Goal: Navigation & Orientation: Find specific page/section

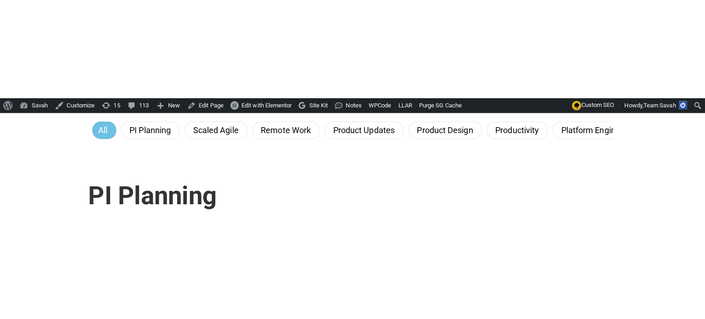
scroll to position [275, 0]
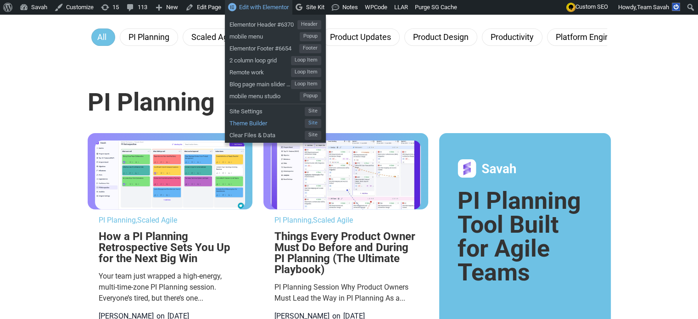
click at [257, 121] on span "Theme Builder" at bounding box center [267, 122] width 75 height 12
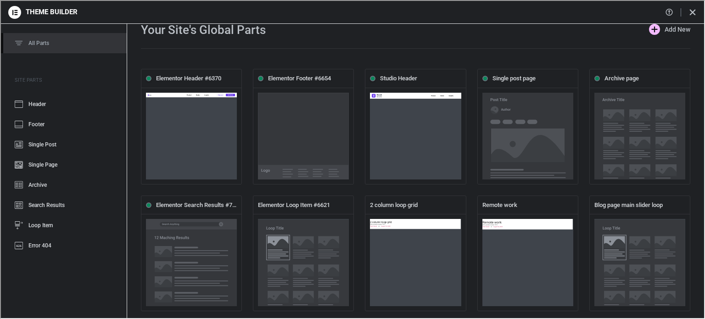
scroll to position [0, 0]
click at [59, 185] on link "Archive" at bounding box center [50, 184] width 100 height 20
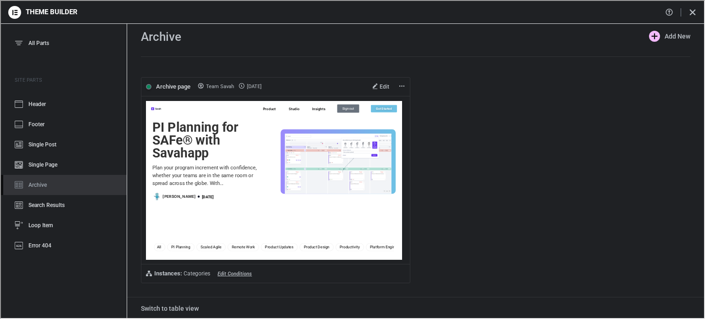
click at [372, 84] on icon at bounding box center [374, 86] width 5 height 6
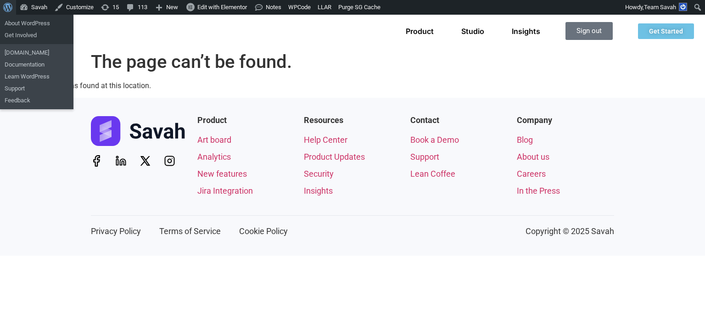
click at [9, 5] on span "Toolbar" at bounding box center [6, 6] width 7 height 13
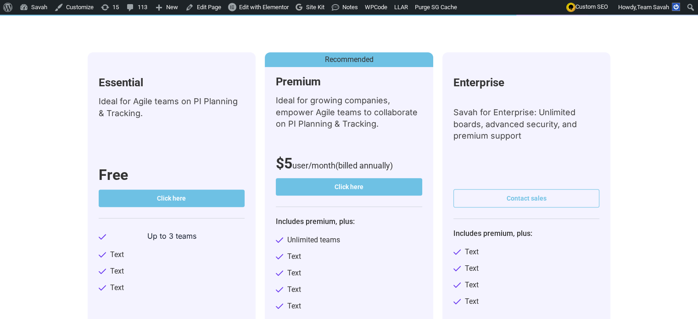
scroll to position [275, 0]
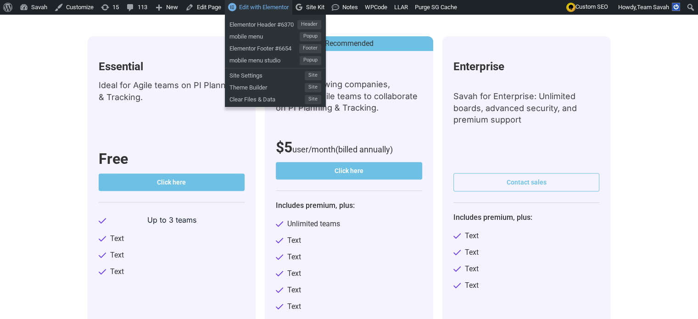
click at [261, 4] on span "Edit with Elementor" at bounding box center [264, 7] width 50 height 7
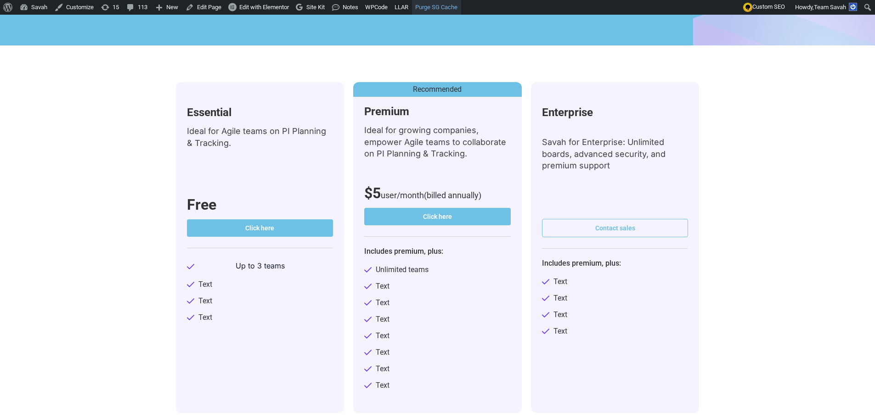
click at [448, 8] on link "Purge SG Cache" at bounding box center [436, 7] width 49 height 15
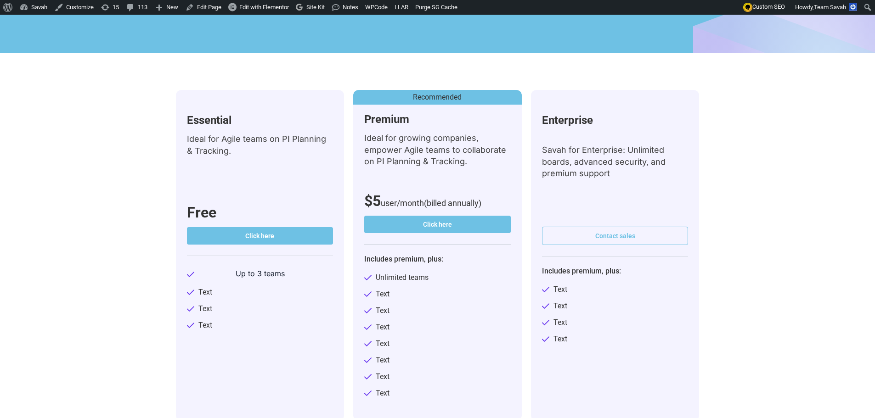
scroll to position [230, 0]
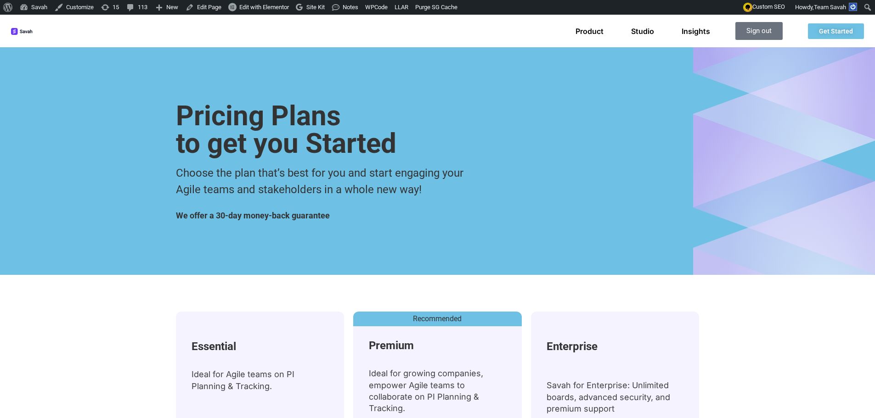
click at [239, 124] on h1 "Pricing Plans to get you Started" at bounding box center [286, 129] width 220 height 55
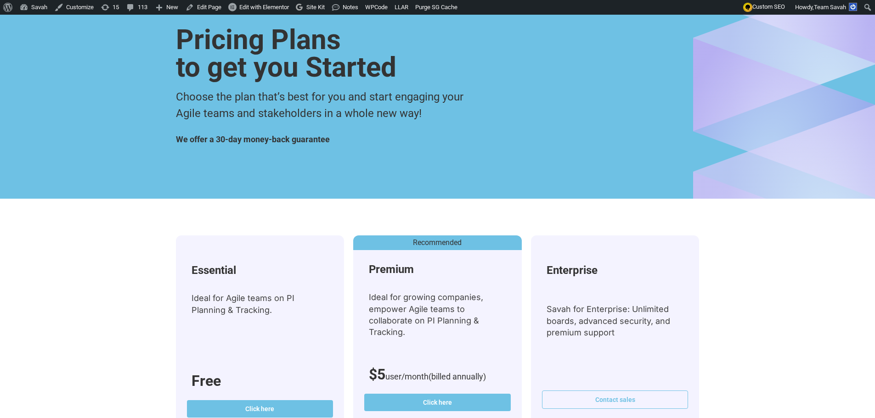
scroll to position [138, 0]
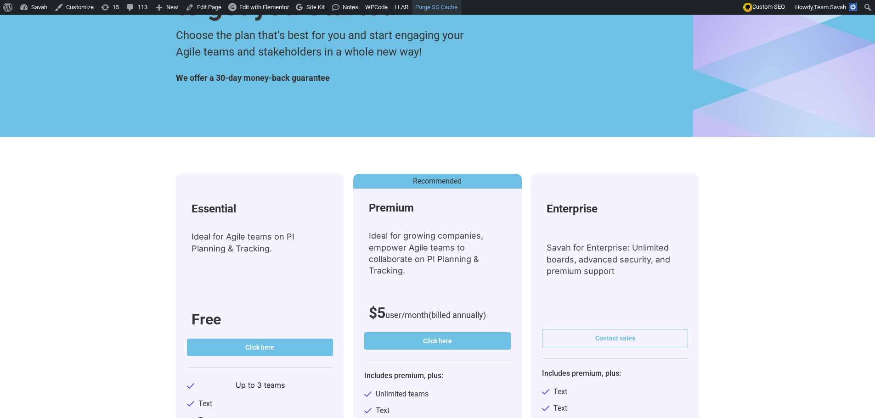
click at [438, 9] on link "Purge SG Cache" at bounding box center [436, 7] width 49 height 15
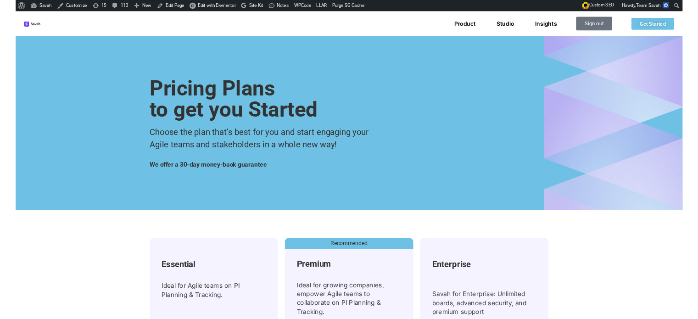
scroll to position [230, 0]
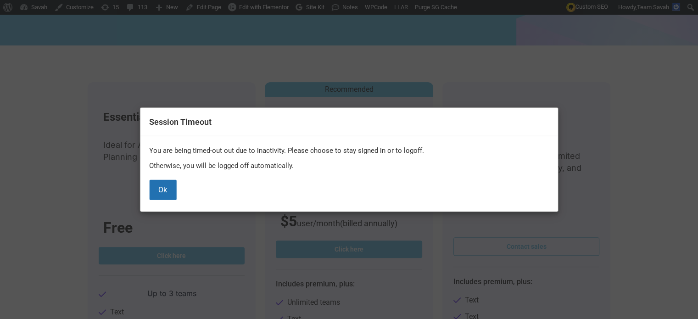
drag, startPoint x: 526, startPoint y: 71, endPoint x: 397, endPoint y: 101, distance: 132.6
click at [521, 70] on div "Session Timeout You are being timed-out out due to inactivity. Please choose to…" at bounding box center [349, 159] width 698 height 319
click at [162, 187] on button "Ok" at bounding box center [162, 190] width 27 height 20
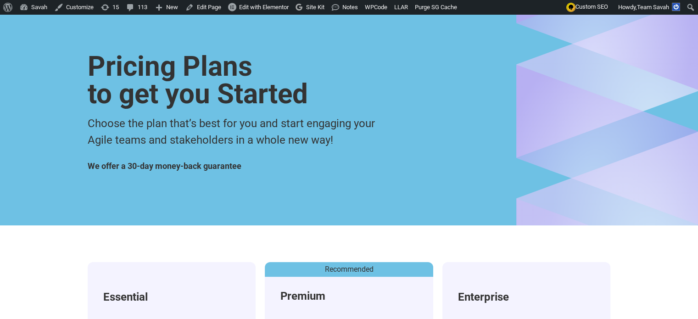
scroll to position [0, 0]
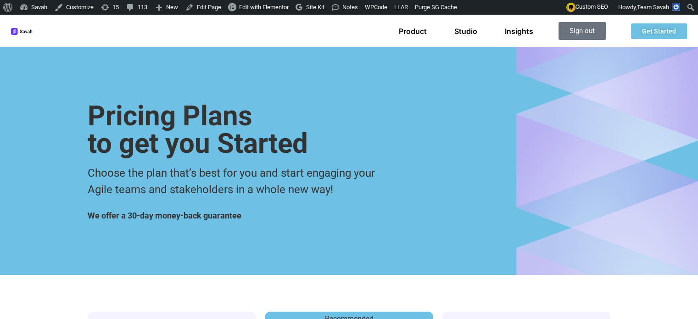
click at [12, 32] on img at bounding box center [22, 31] width 22 height 7
